Goal: Information Seeking & Learning: Check status

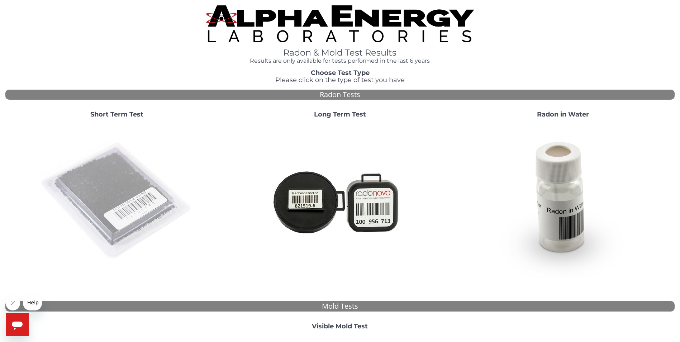
click at [123, 170] on img at bounding box center [117, 201] width 154 height 154
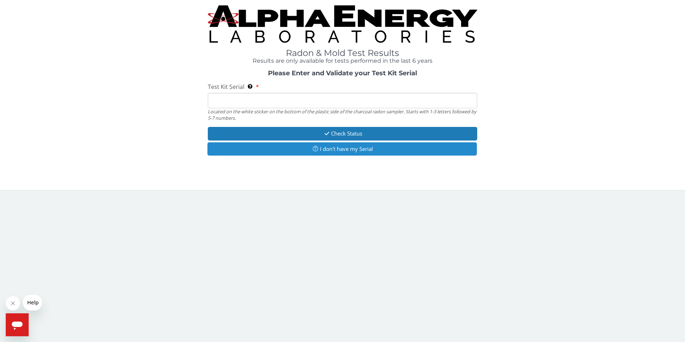
click at [333, 147] on button "I don't have my Serial" at bounding box center [343, 148] width 270 height 13
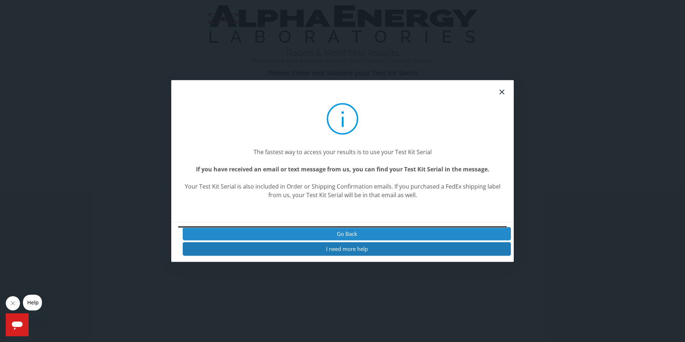
click at [349, 227] on button at bounding box center [342, 227] width 328 height 0
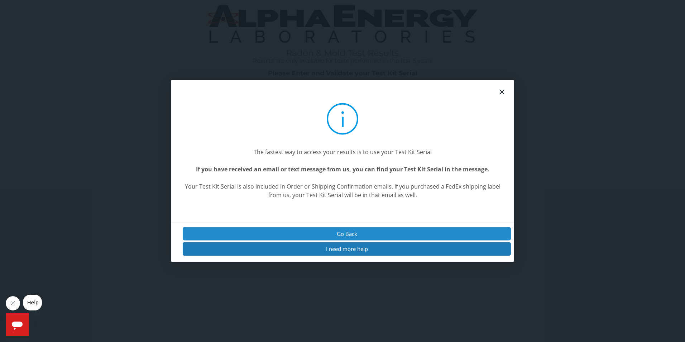
click at [356, 230] on button "Go Back" at bounding box center [347, 233] width 328 height 13
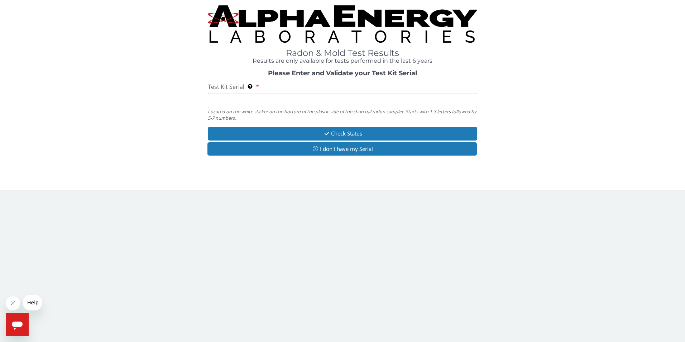
click at [267, 104] on input "Test Kit Serial Located on the white sticker on the bottom of the plastic side …" at bounding box center [343, 100] width 270 height 15
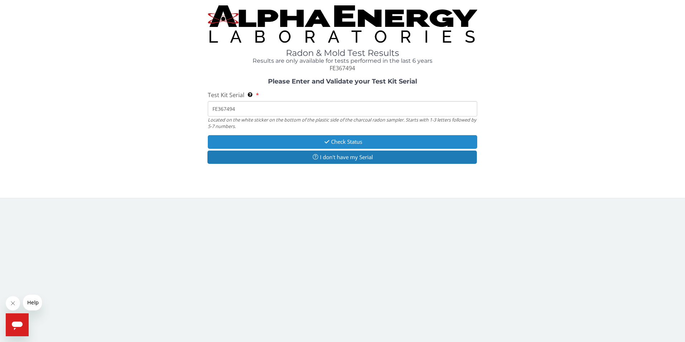
type input "FE367494"
click at [352, 143] on button "Check Status" at bounding box center [343, 141] width 270 height 13
